Goal: Transaction & Acquisition: Book appointment/travel/reservation

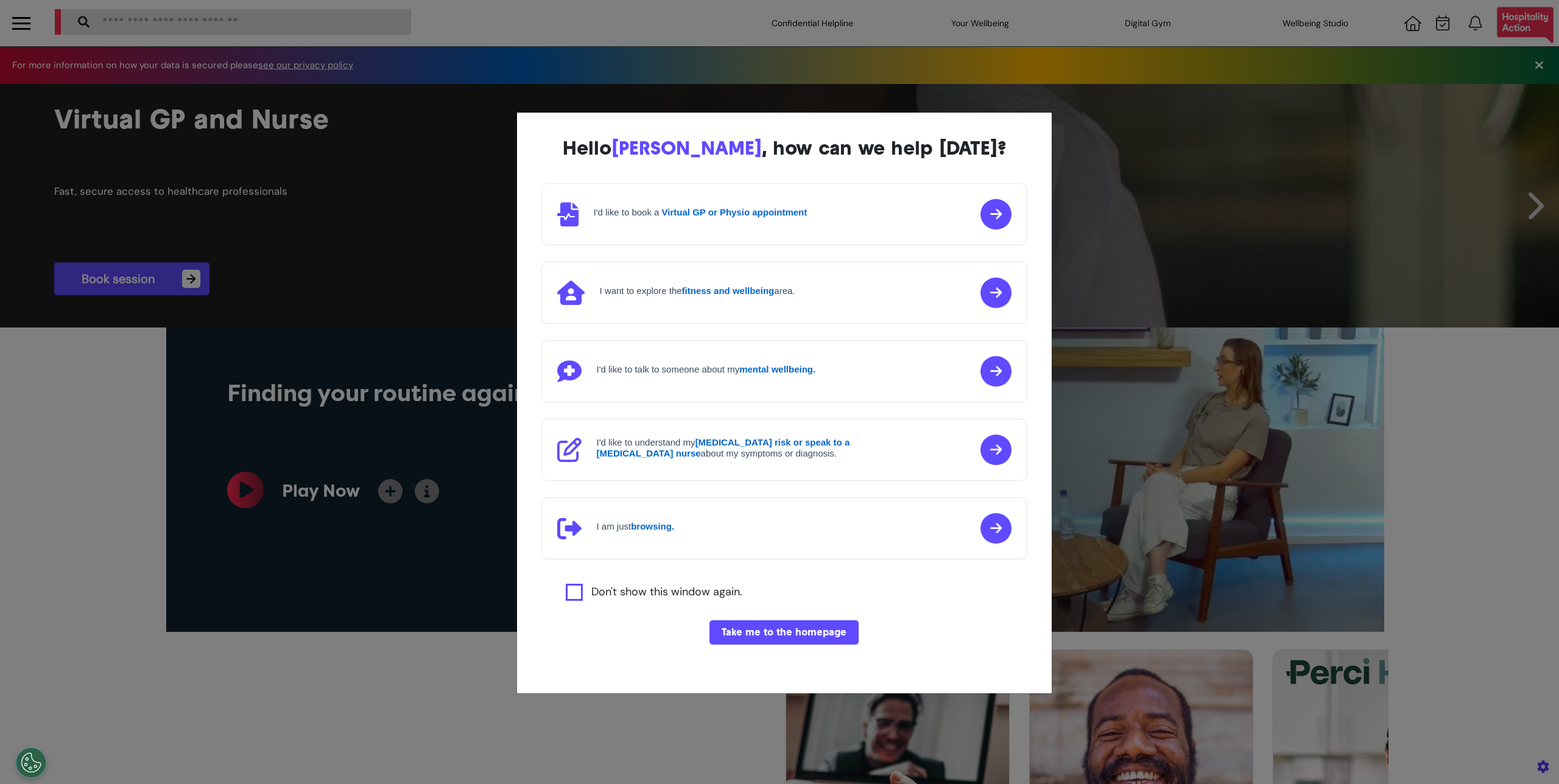
select select "**"
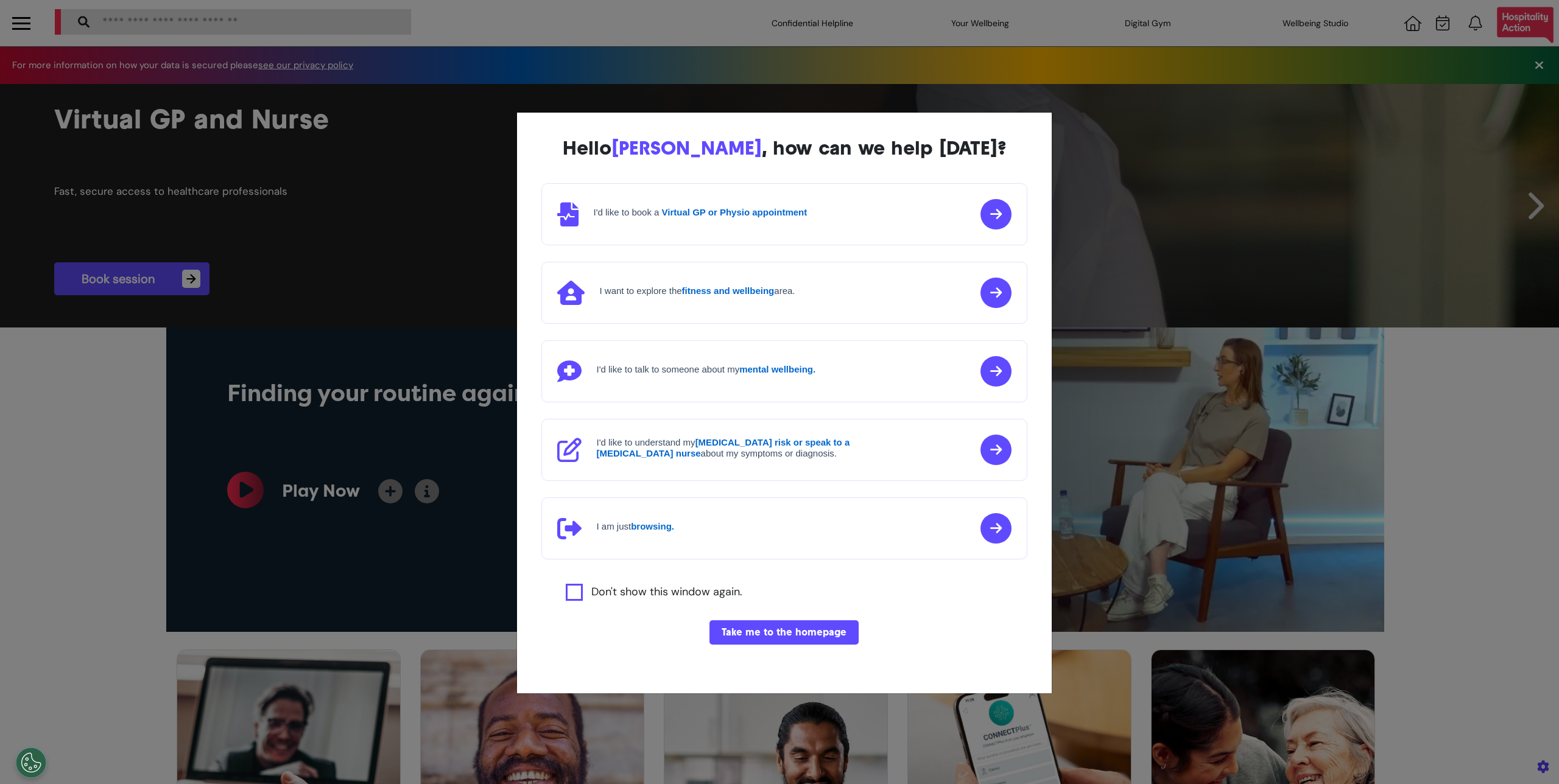
click at [1461, 121] on div "Hello [PERSON_NAME] , how can we help [DATE]? I'd like to book a Virtual GP or …" at bounding box center [780, 392] width 1559 height 784
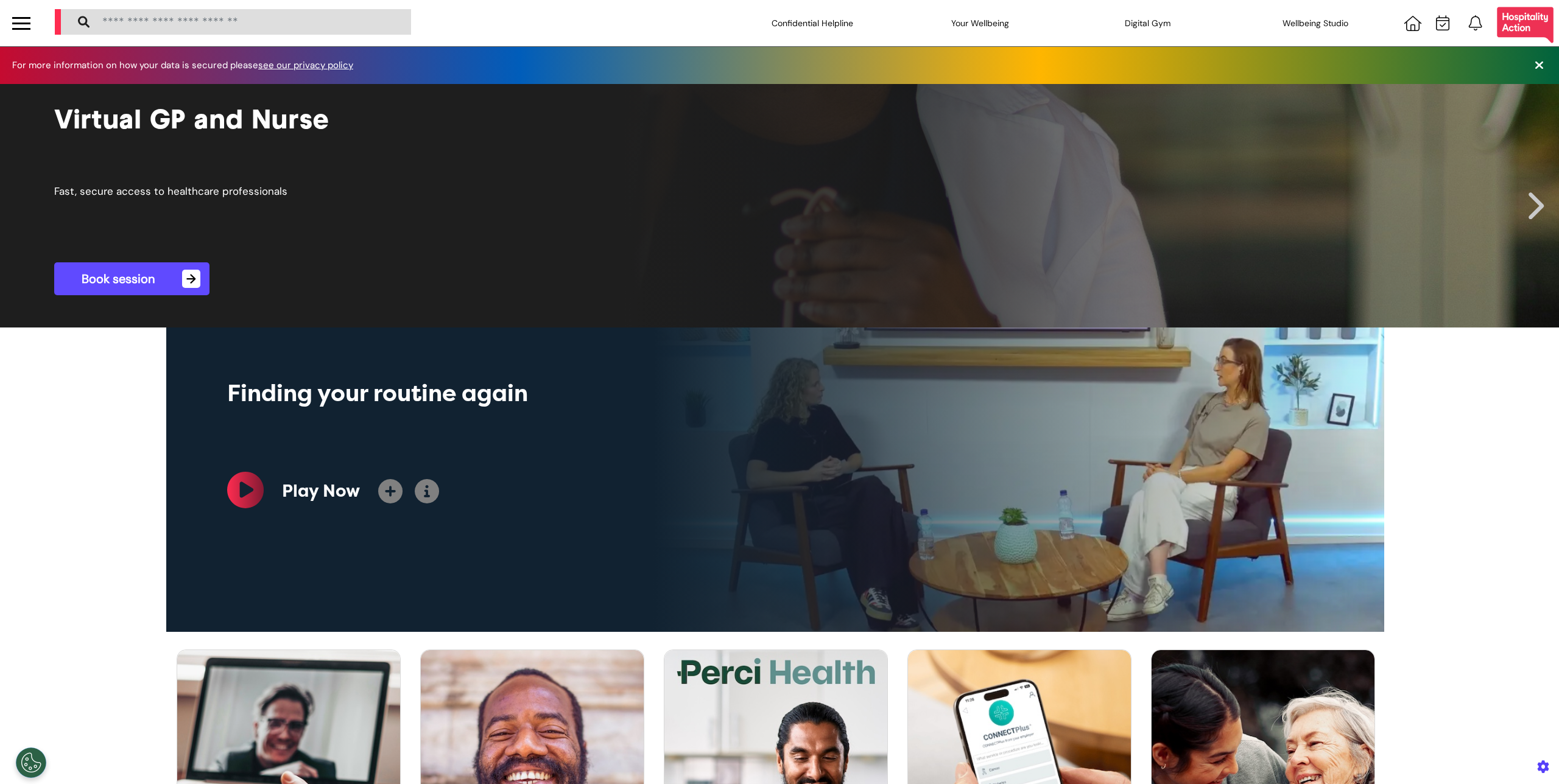
click at [204, 274] on link "Book session →" at bounding box center [132, 279] width 155 height 33
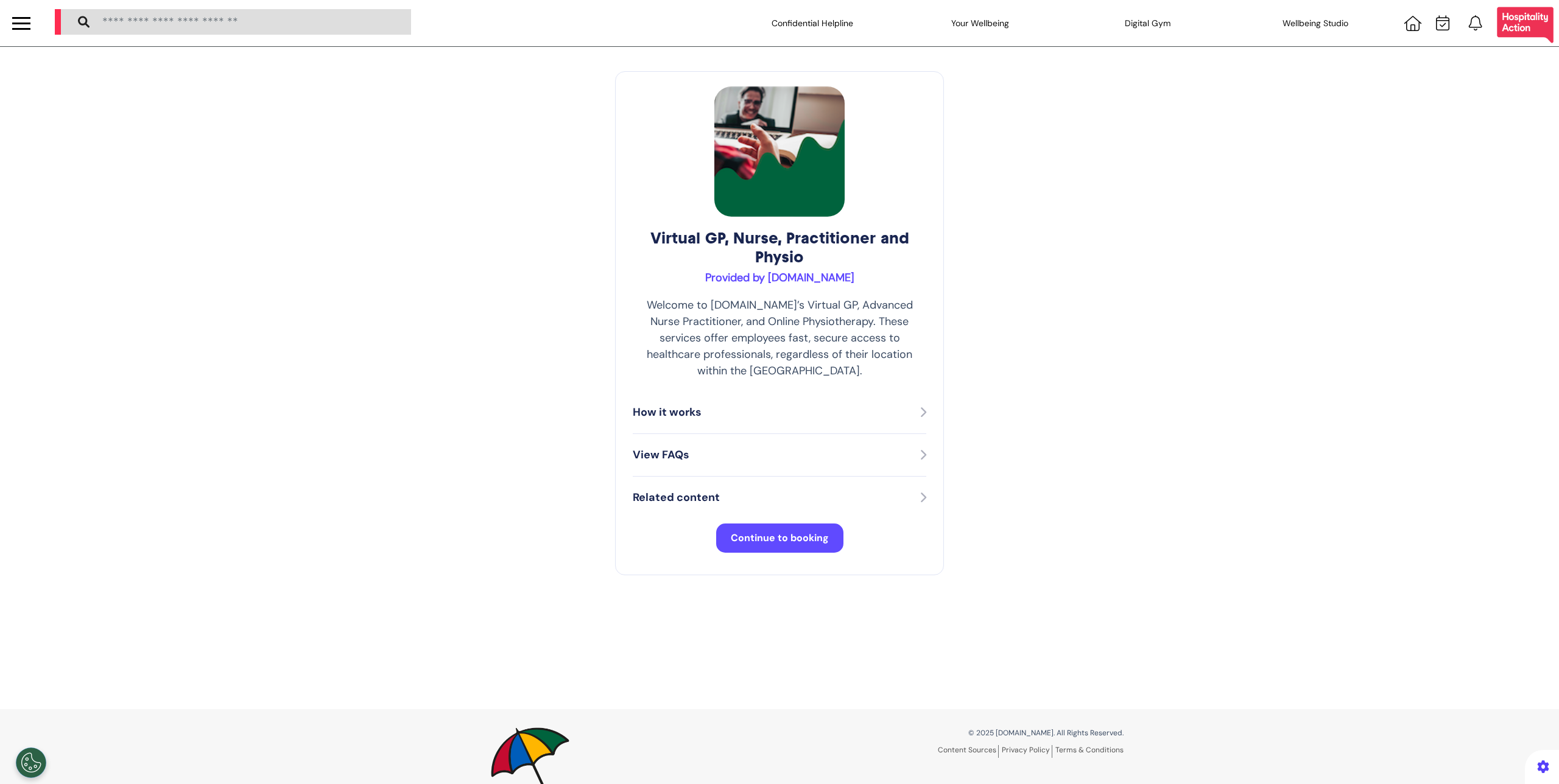
select select "**"
click at [771, 531] on span "Continue to booking" at bounding box center [780, 538] width 98 height 13
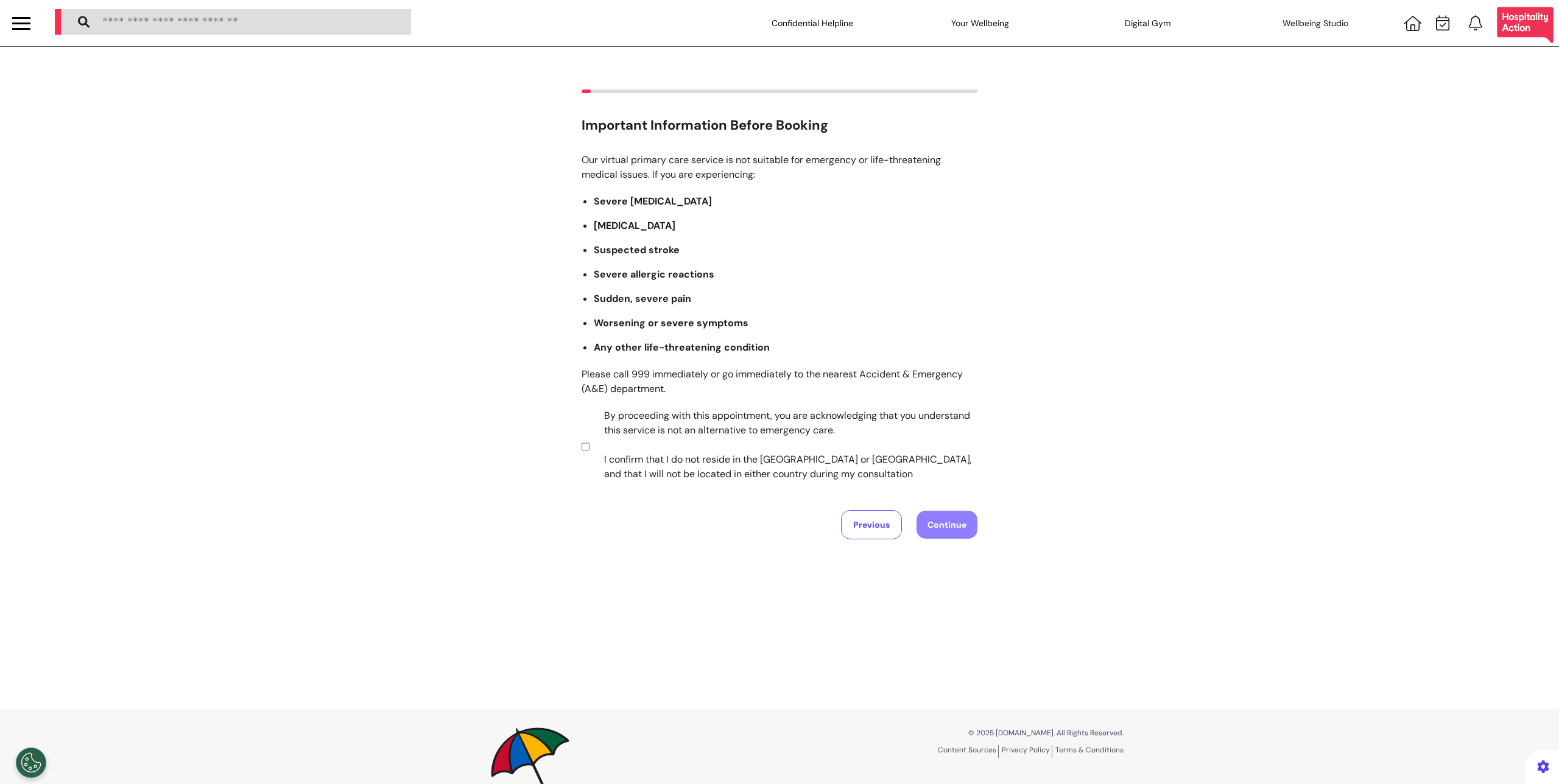
click at [586, 447] on section "By proceeding with this appointment, you are acknowledging that you understand …" at bounding box center [777, 446] width 392 height 76
click at [908, 531] on div "Previous Continue" at bounding box center [780, 524] width 396 height 29
click at [920, 527] on button "Continue" at bounding box center [947, 524] width 61 height 28
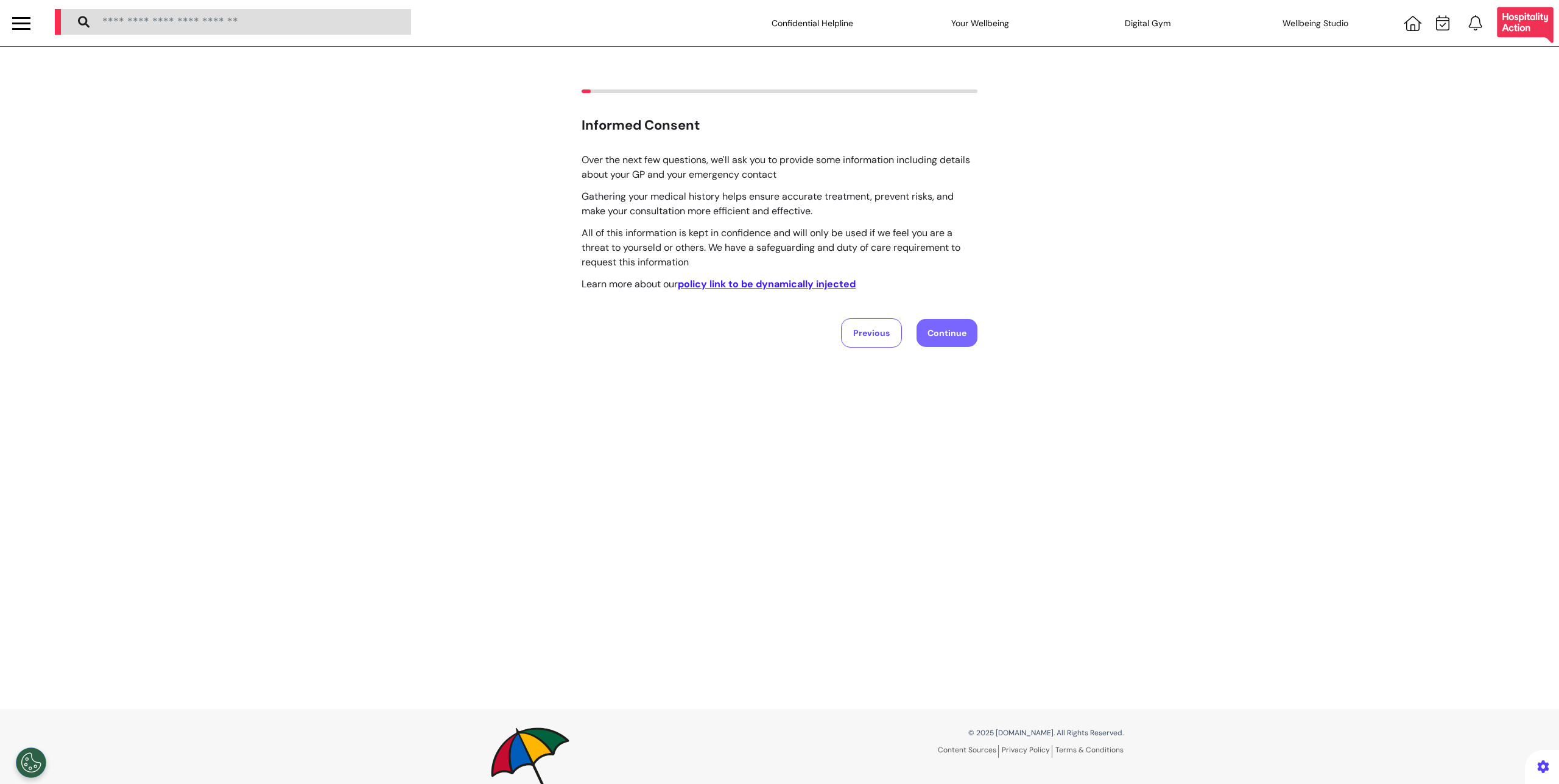
click at [949, 327] on button "Continue" at bounding box center [947, 333] width 61 height 28
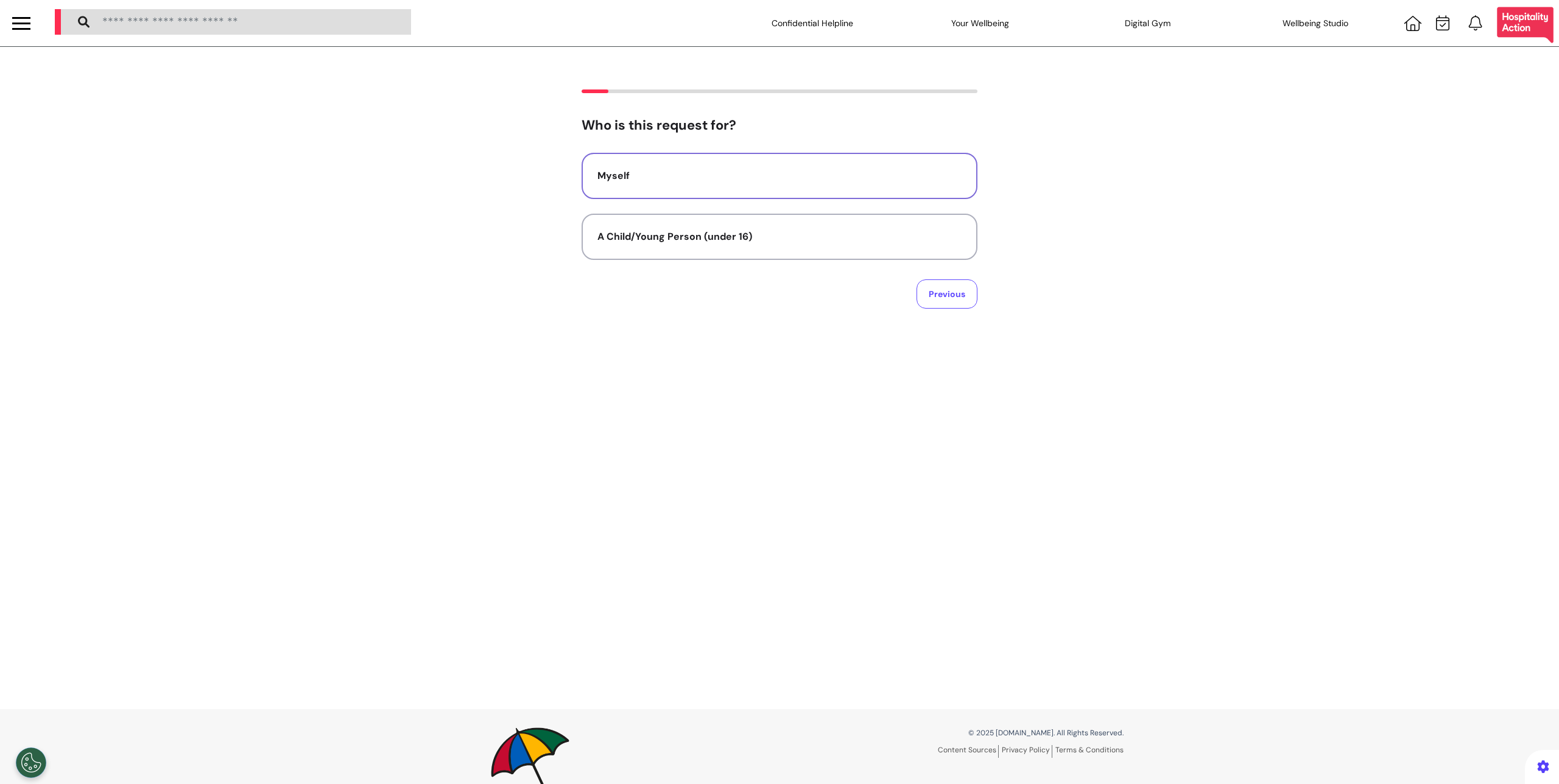
click at [880, 197] on button "Myself" at bounding box center [780, 176] width 396 height 47
click at [954, 302] on button "Previous" at bounding box center [947, 294] width 61 height 29
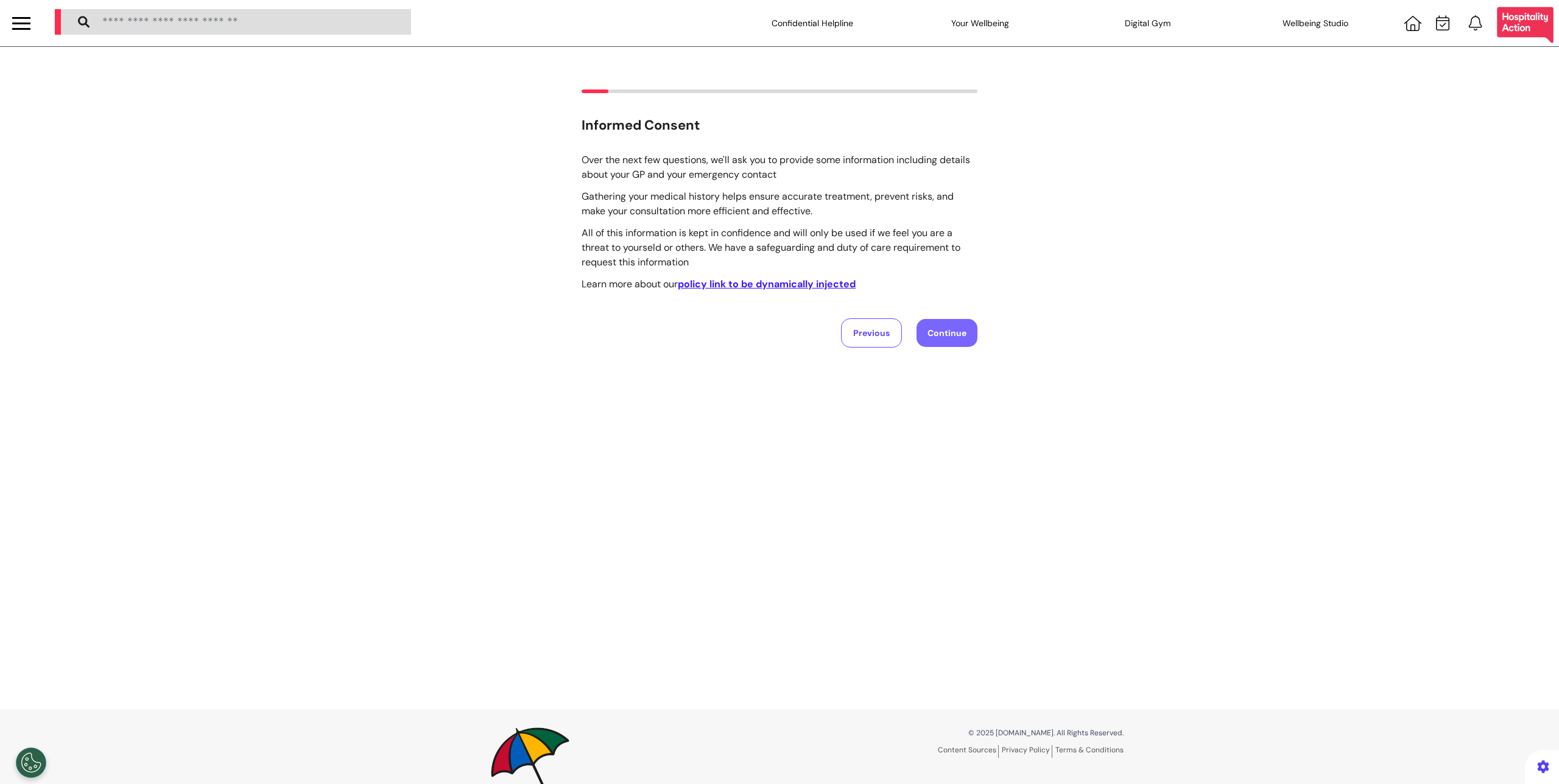
click at [952, 336] on button "Continue" at bounding box center [947, 333] width 61 height 28
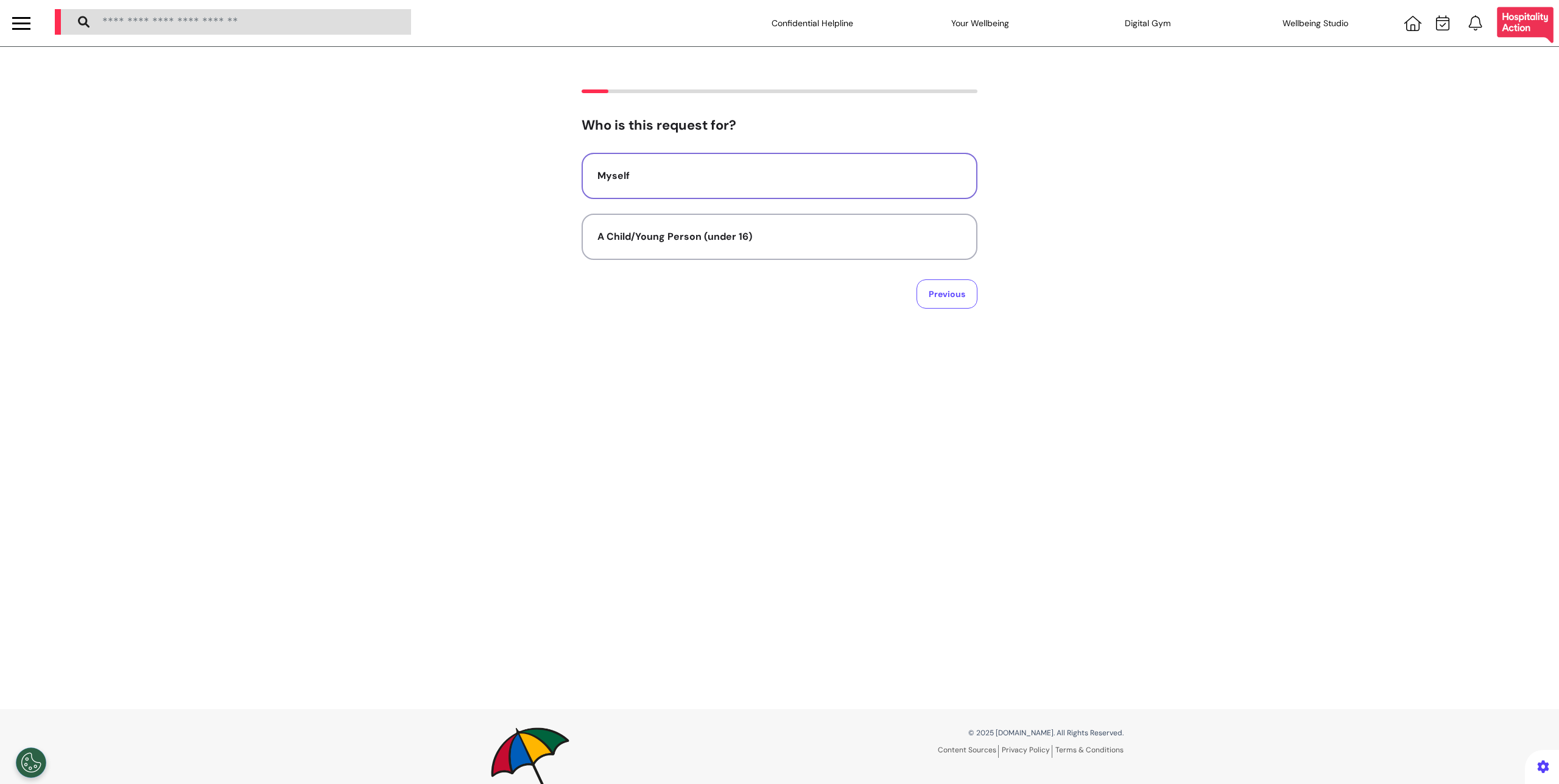
click at [703, 173] on div "Myself" at bounding box center [780, 175] width 364 height 14
select select "****"
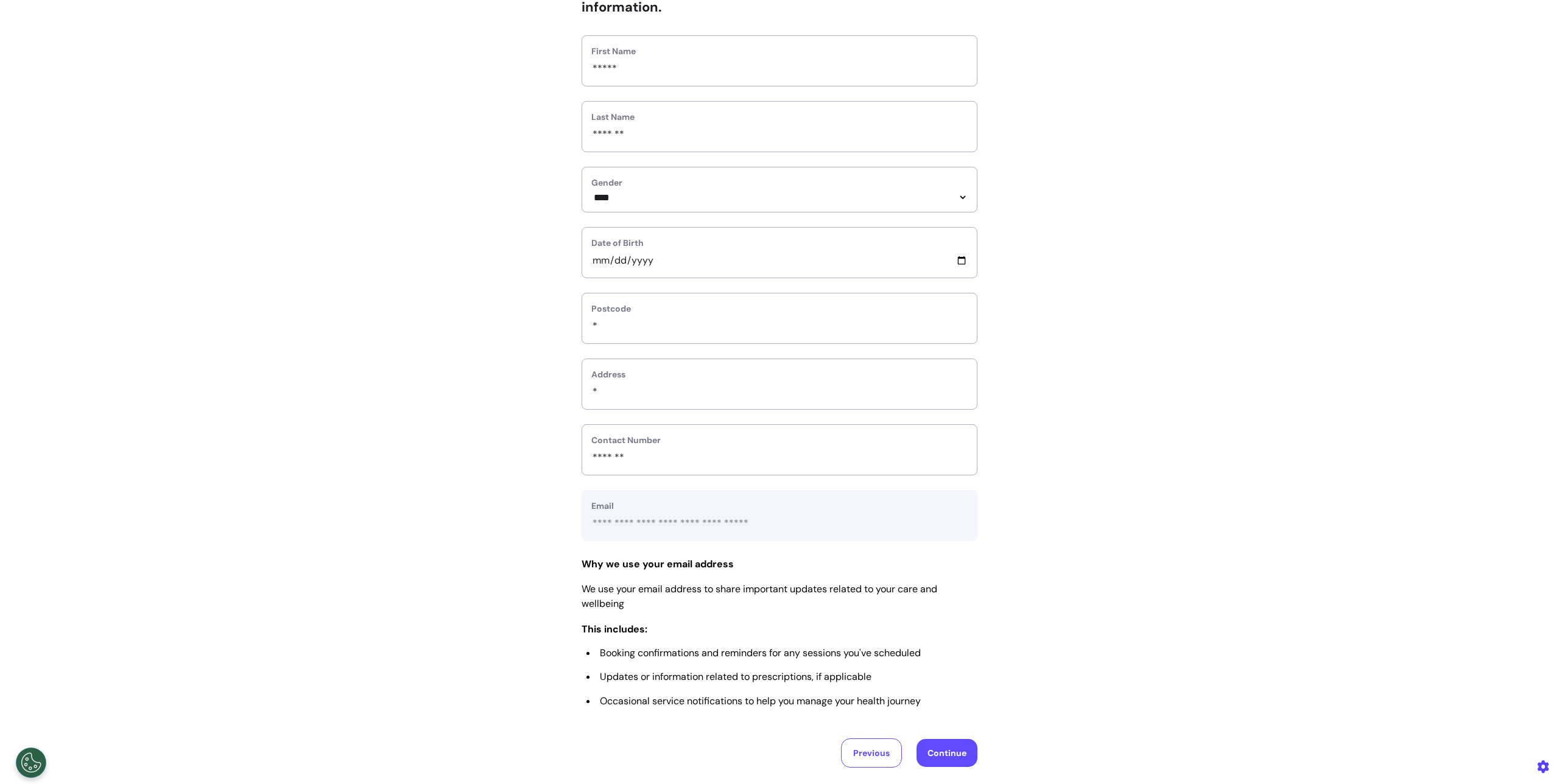
scroll to position [295, 0]
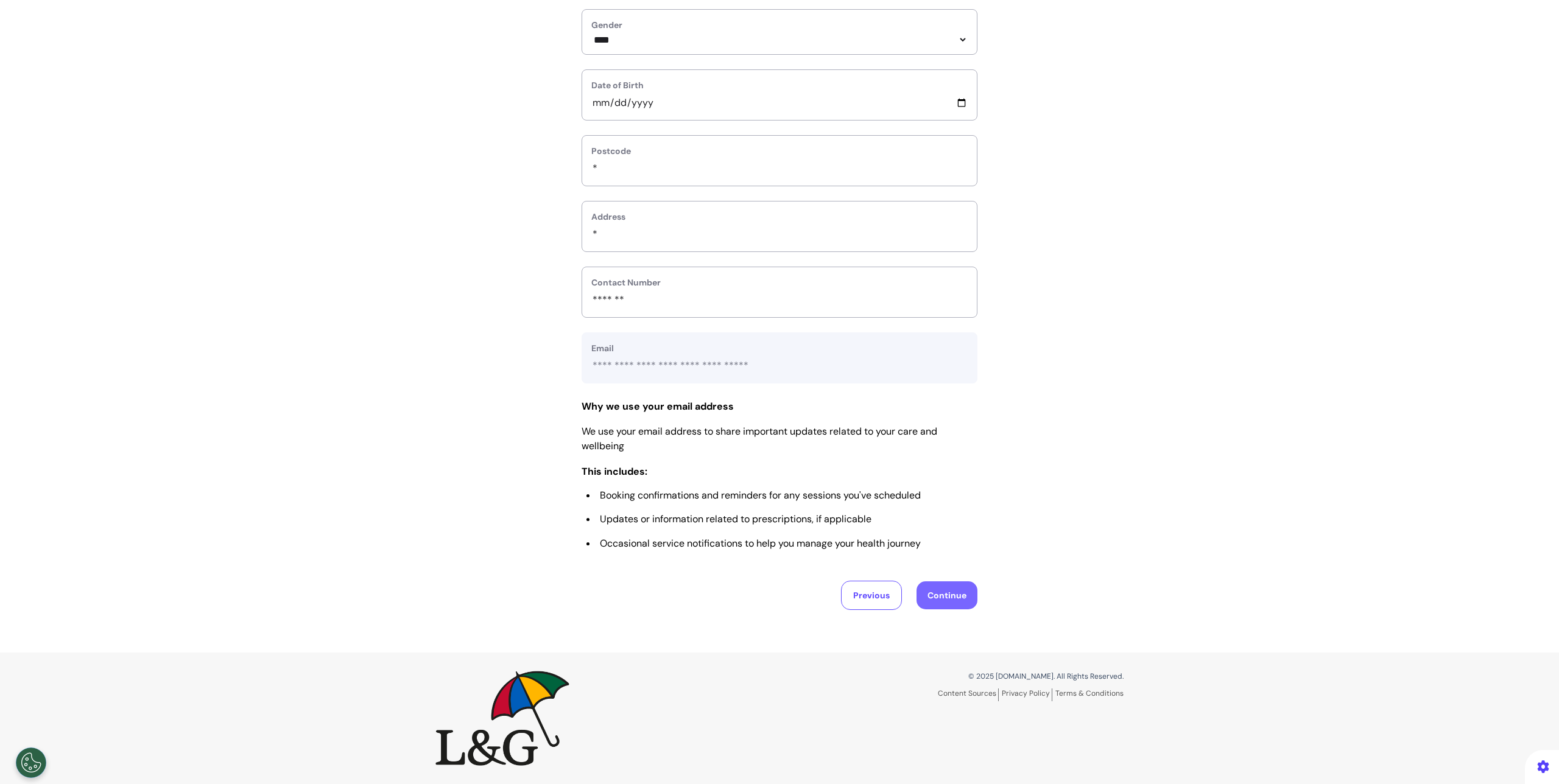
click at [933, 604] on button "Continue" at bounding box center [947, 595] width 61 height 28
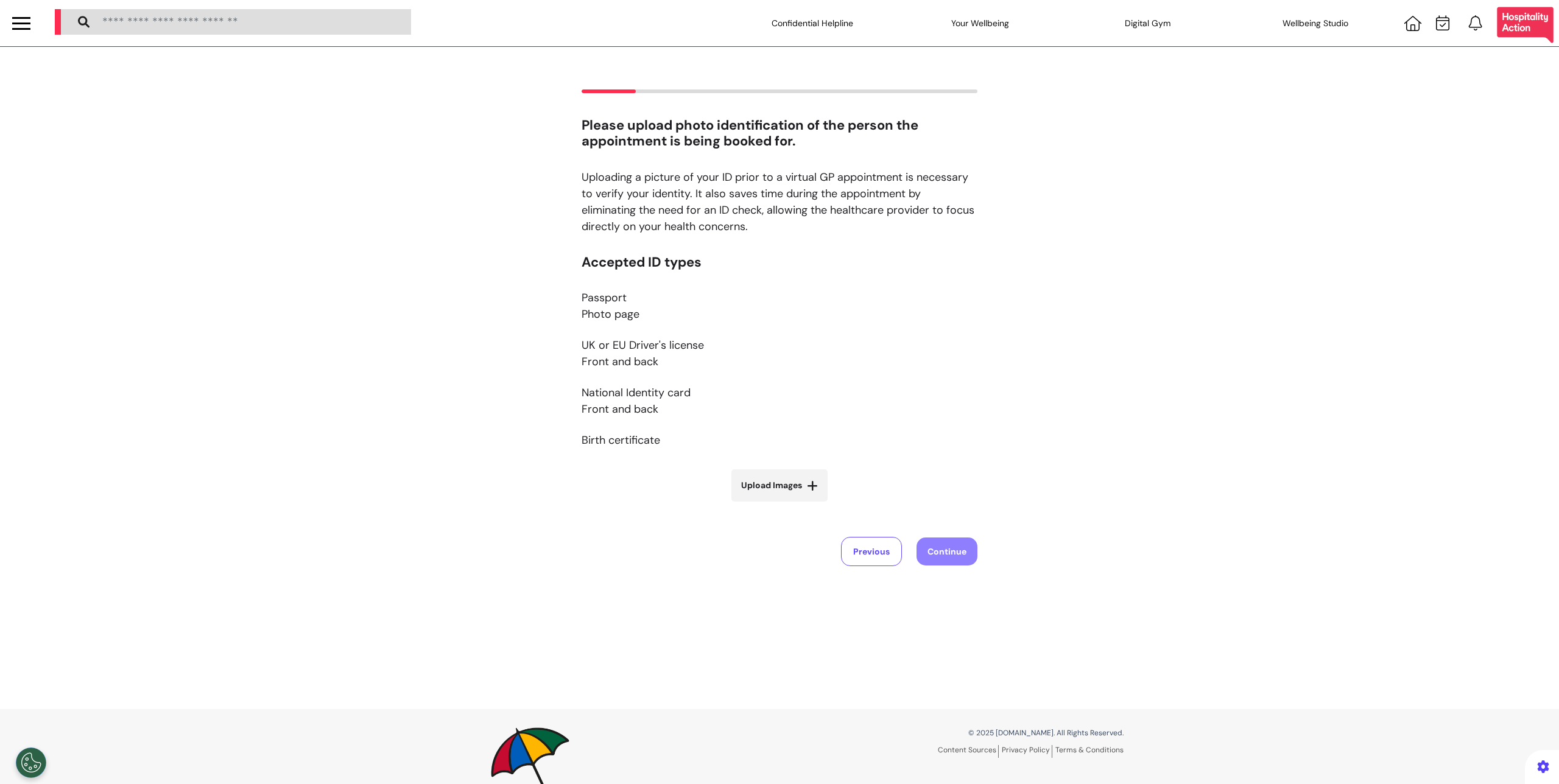
click at [750, 489] on span "Upload Images" at bounding box center [771, 485] width 61 height 13
click at [750, 505] on input "Upload Images" at bounding box center [780, 511] width 145 height 13
type input "**********"
click at [946, 605] on button "Continue" at bounding box center [947, 612] width 61 height 28
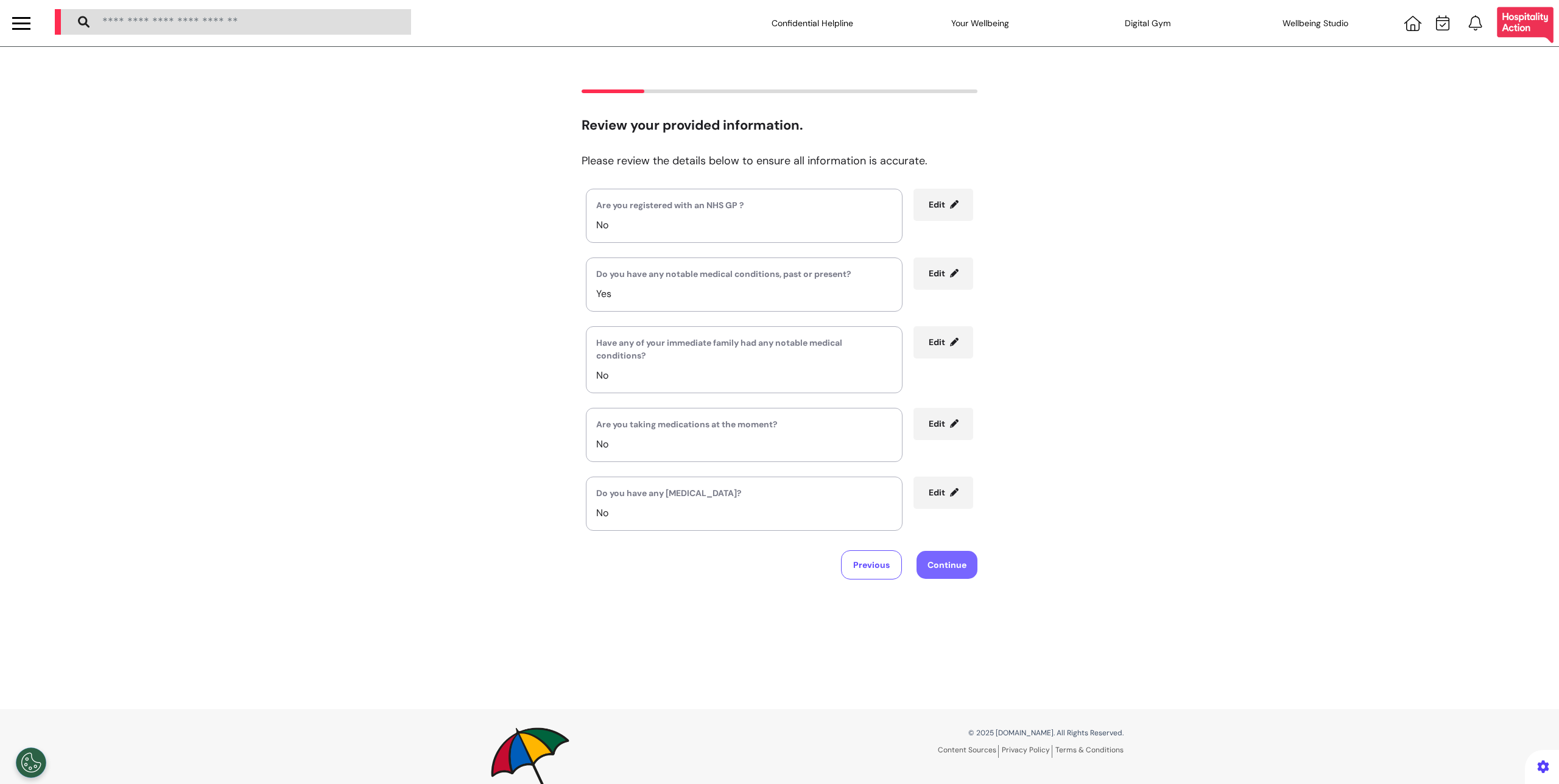
click at [944, 559] on button "Continue" at bounding box center [947, 565] width 61 height 28
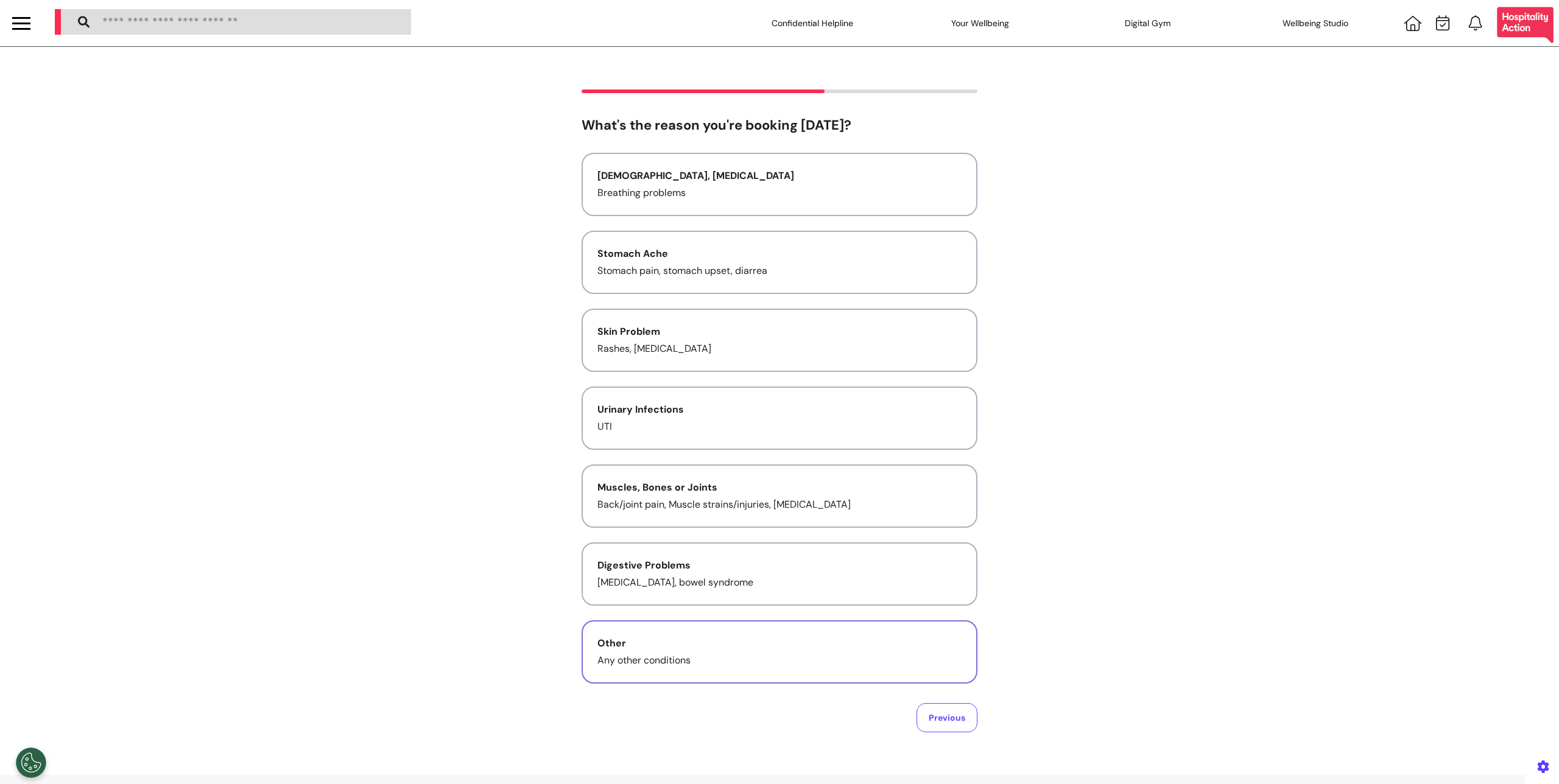
click at [743, 637] on div "Other" at bounding box center [780, 643] width 364 height 14
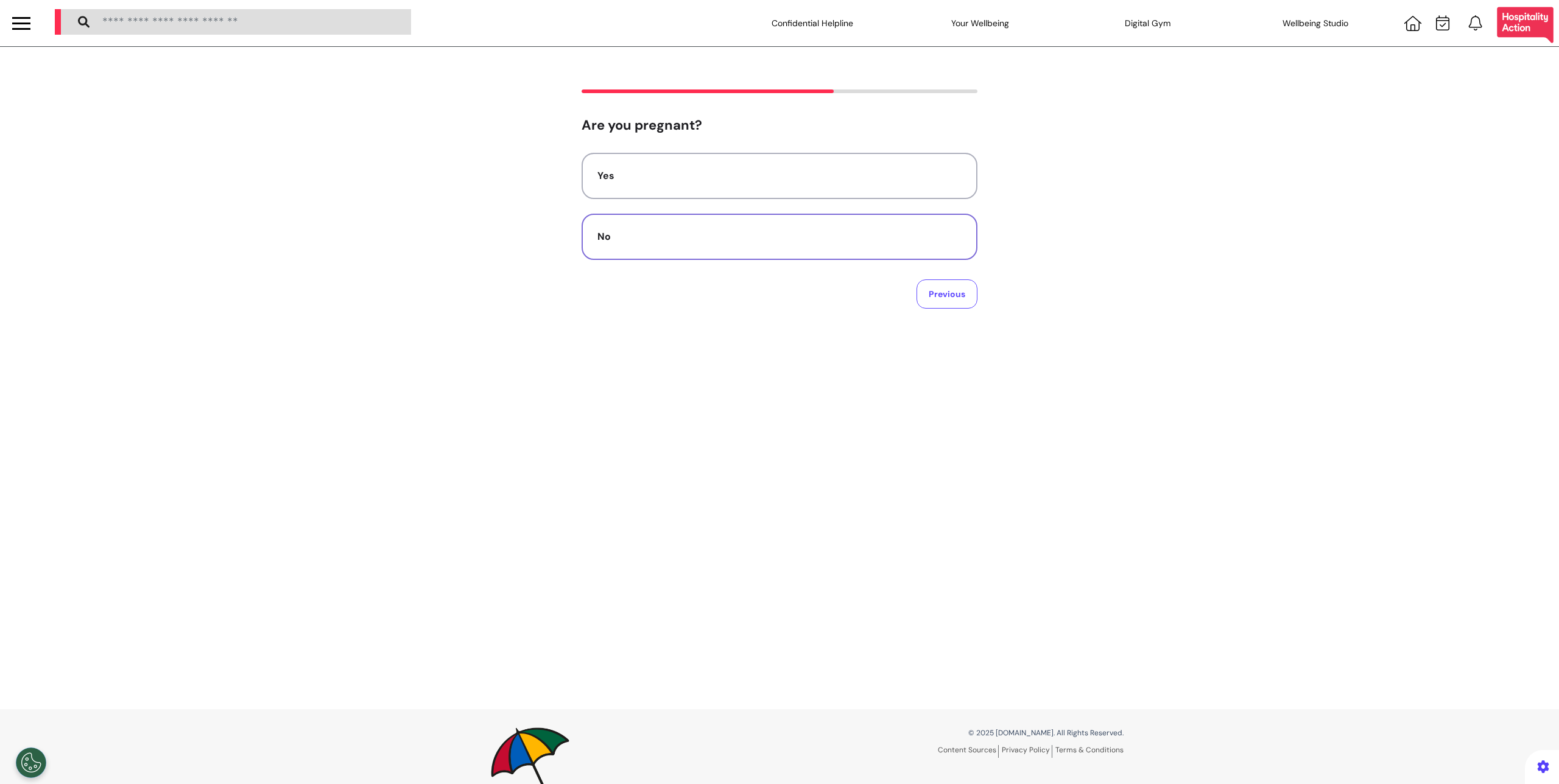
click at [804, 249] on button "No" at bounding box center [780, 237] width 396 height 47
click at [883, 240] on div "Minimum 5 characters required 0/300" at bounding box center [780, 206] width 396 height 107
click at [883, 217] on textarea at bounding box center [779, 192] width 376 height 61
click at [832, 218] on textarea at bounding box center [779, 192] width 376 height 61
click at [830, 206] on textarea at bounding box center [779, 192] width 376 height 61
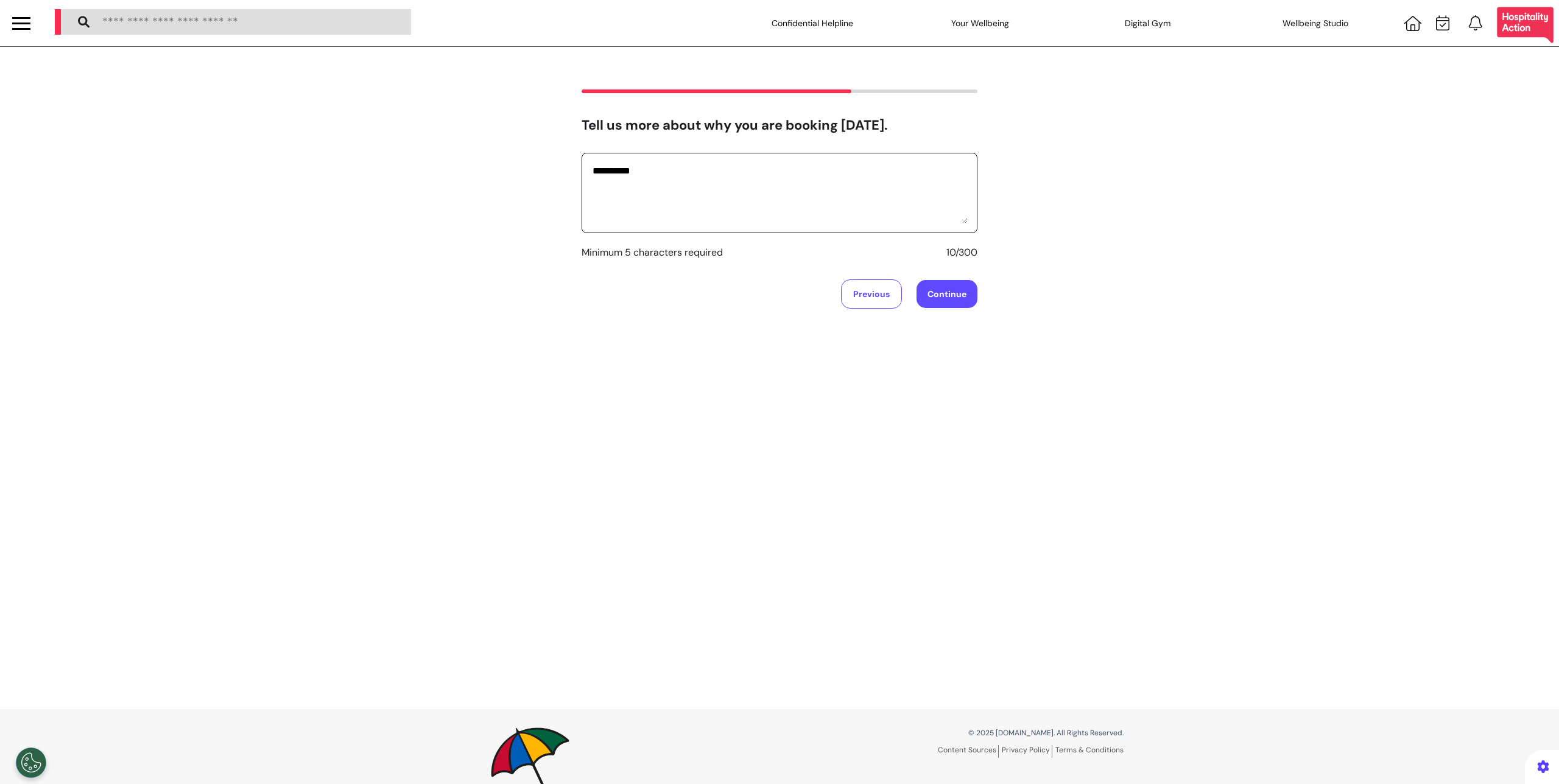
type textarea "**********"
click at [941, 298] on button "Continue" at bounding box center [947, 294] width 61 height 28
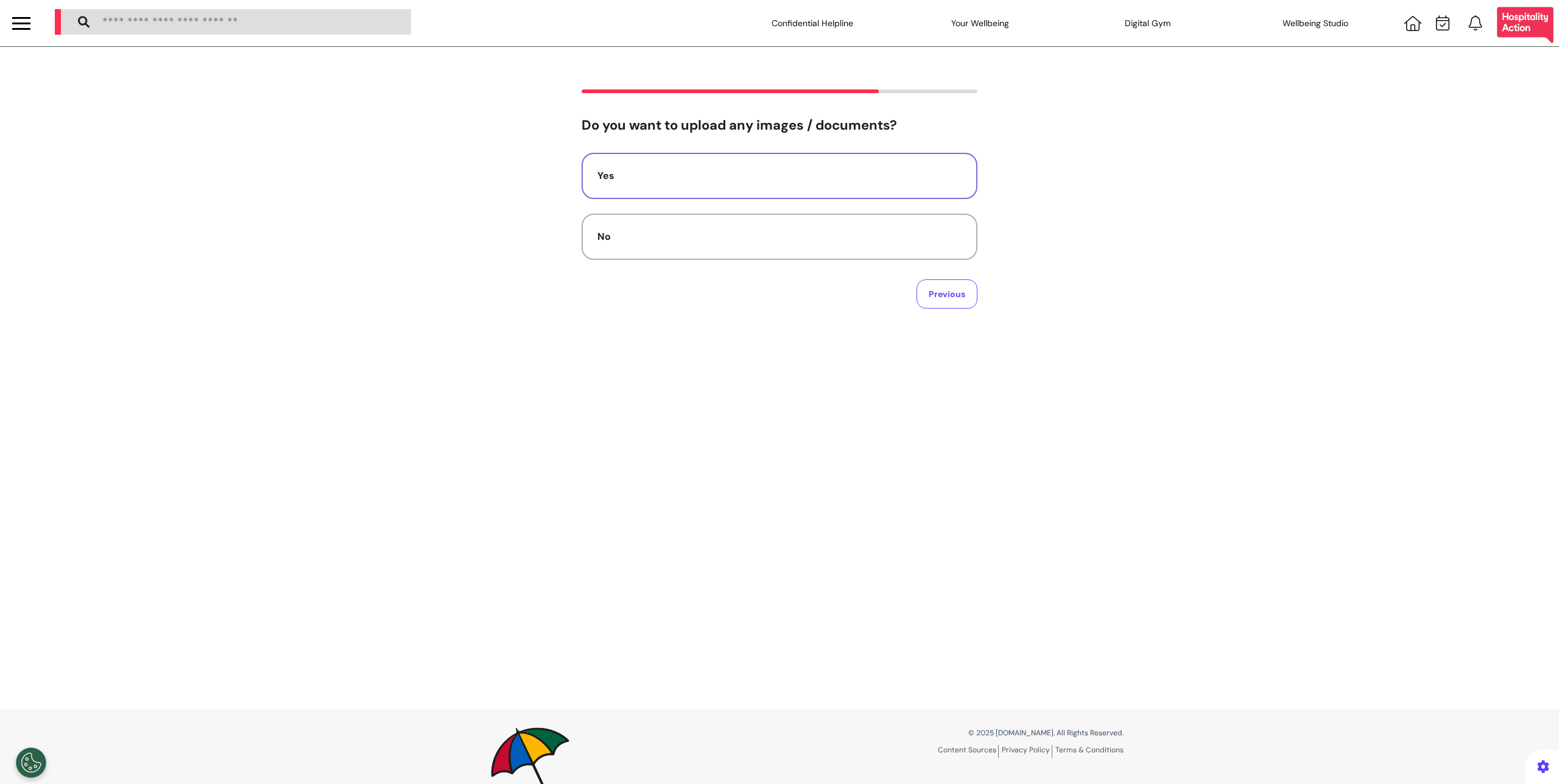
click at [815, 197] on button "Yes" at bounding box center [780, 176] width 396 height 47
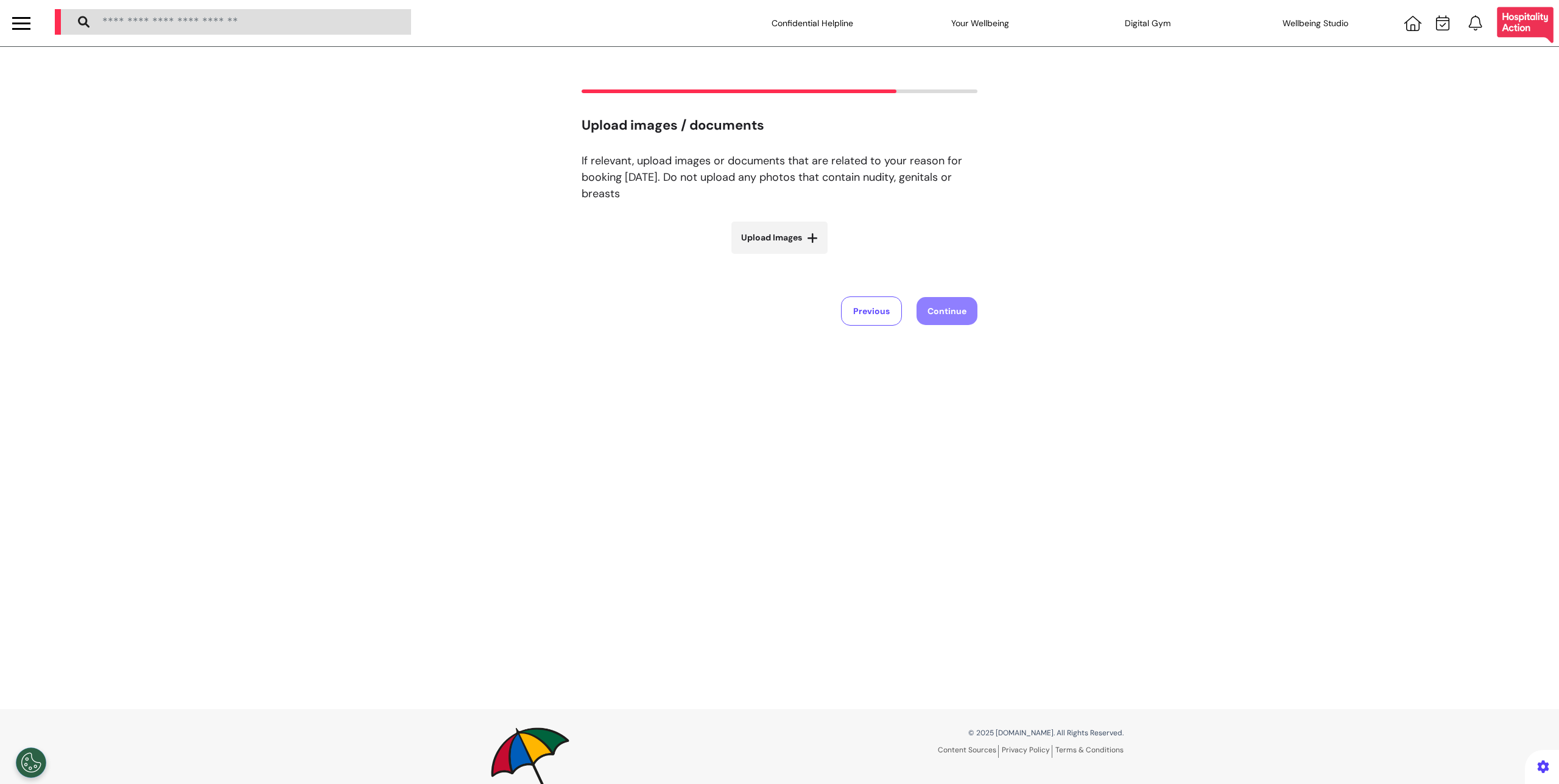
click at [605, 134] on h2 "Upload images / documents" at bounding box center [780, 125] width 396 height 16
copy h2 "Upload images / documents"
